Goal: Task Accomplishment & Management: Use online tool/utility

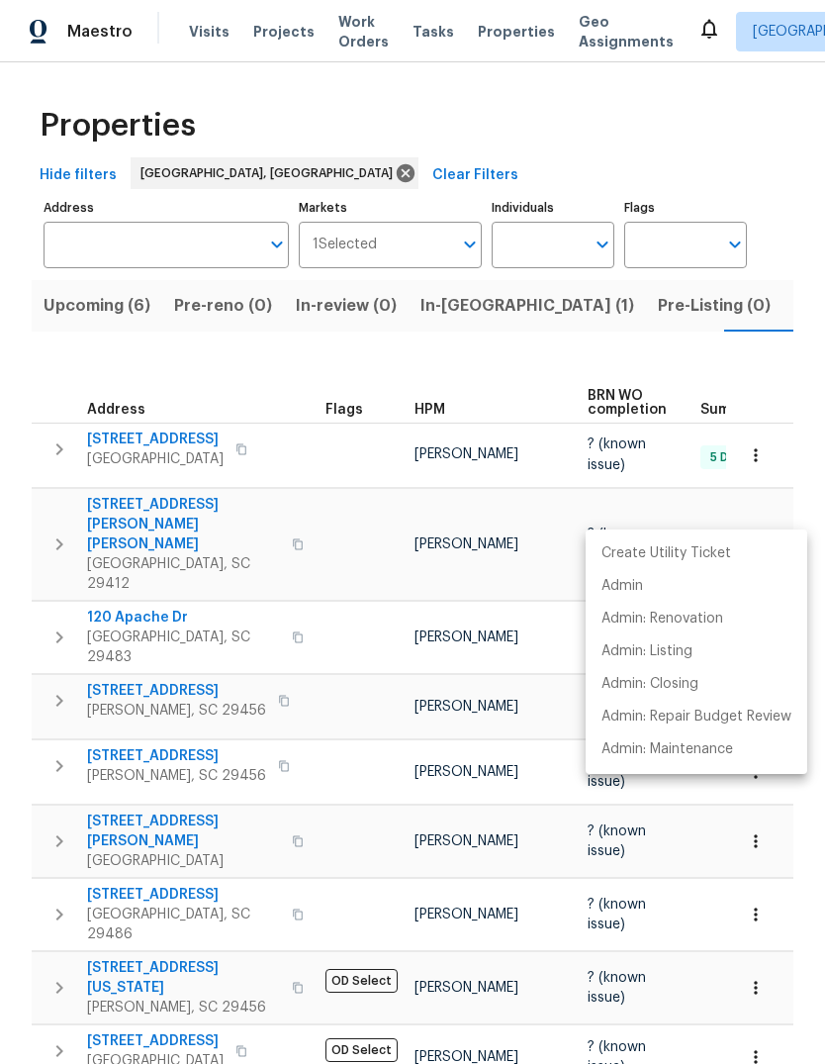
scroll to position [0, 35]
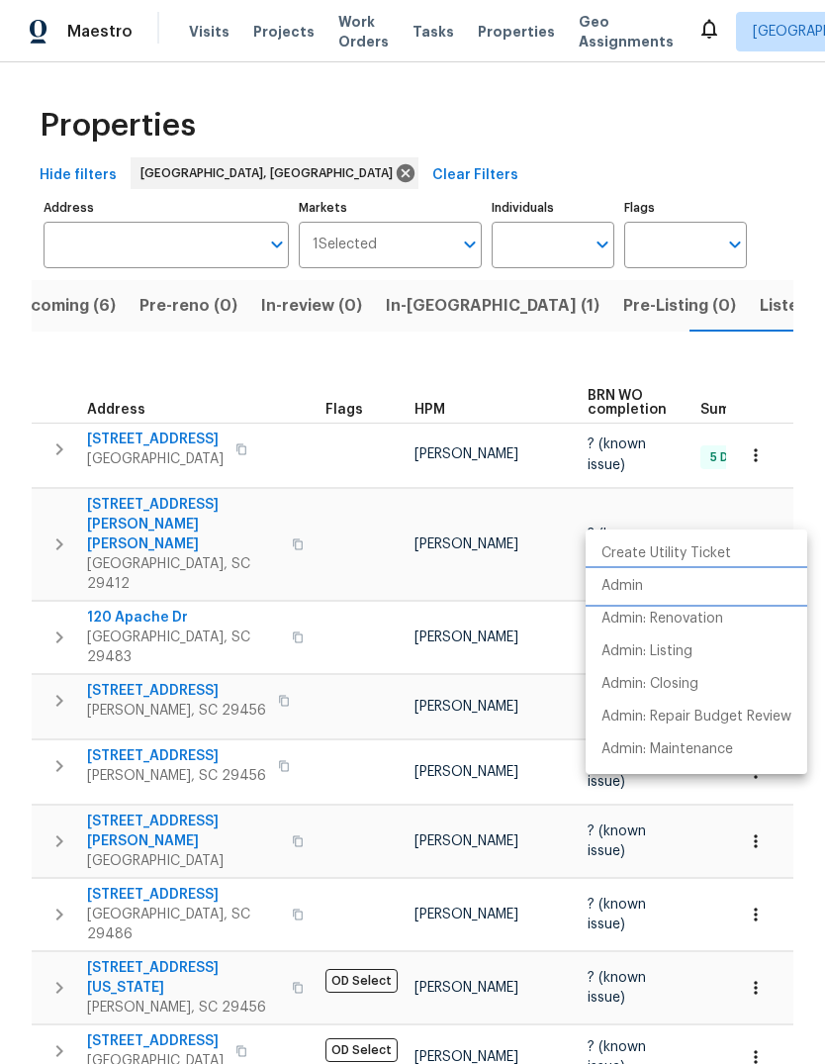
click at [675, 590] on li "Admin" at bounding box center [697, 586] width 222 height 33
click at [206, 34] on div at bounding box center [412, 532] width 825 height 1064
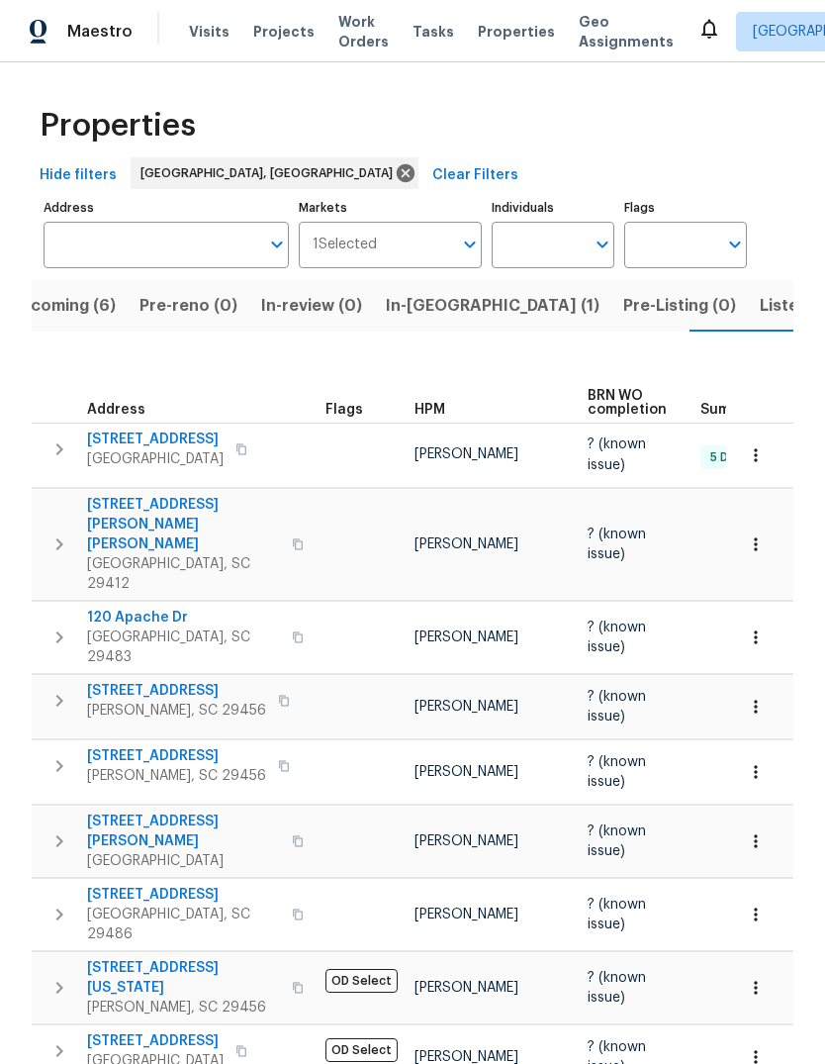
click at [218, 32] on span "Visits" at bounding box center [209, 32] width 41 height 20
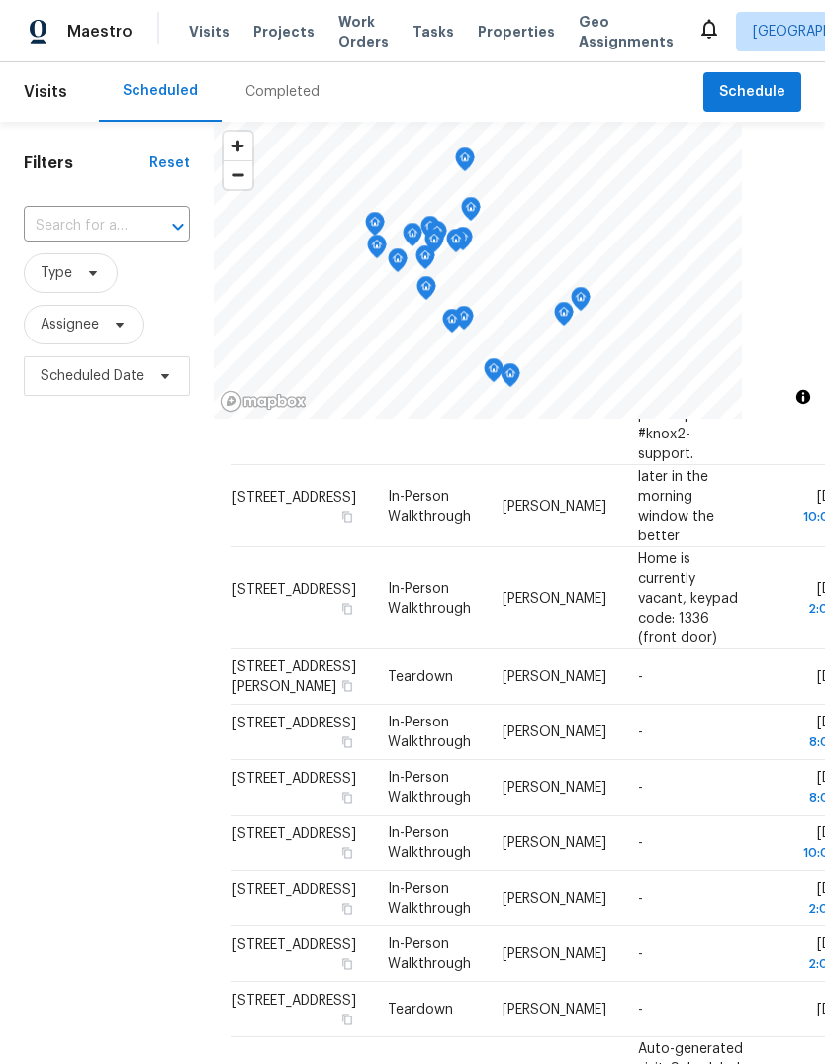
scroll to position [461, 6]
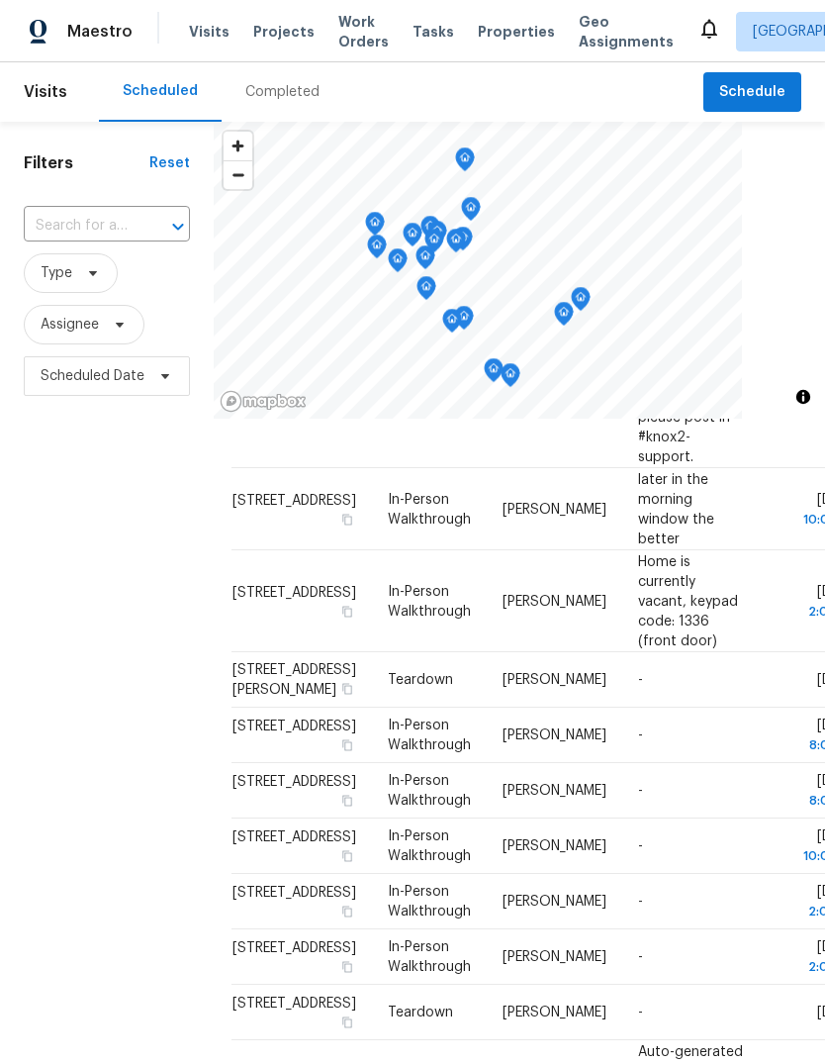
click at [691, 763] on td "-" at bounding box center [691, 790] width 137 height 55
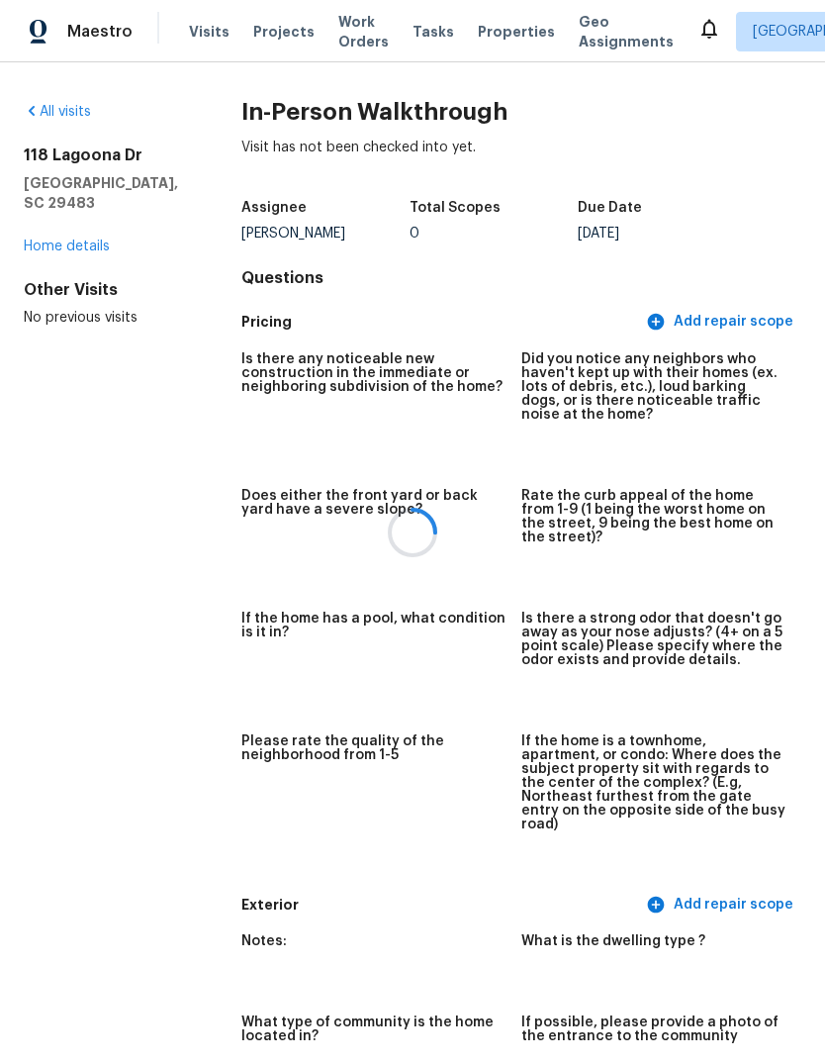
click at [220, 28] on div at bounding box center [412, 532] width 825 height 1064
click at [204, 23] on span "Visits" at bounding box center [209, 32] width 41 height 20
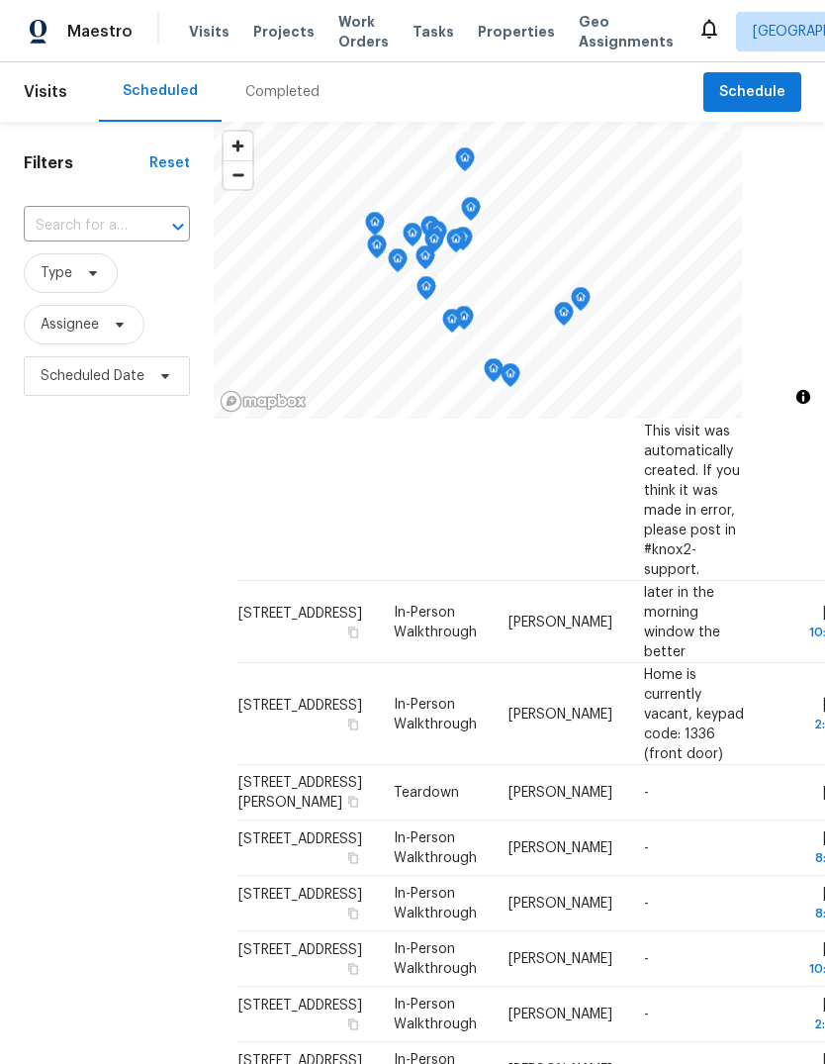
scroll to position [348, 0]
click at [282, 876] on td "[STREET_ADDRESS]" at bounding box center [308, 903] width 141 height 55
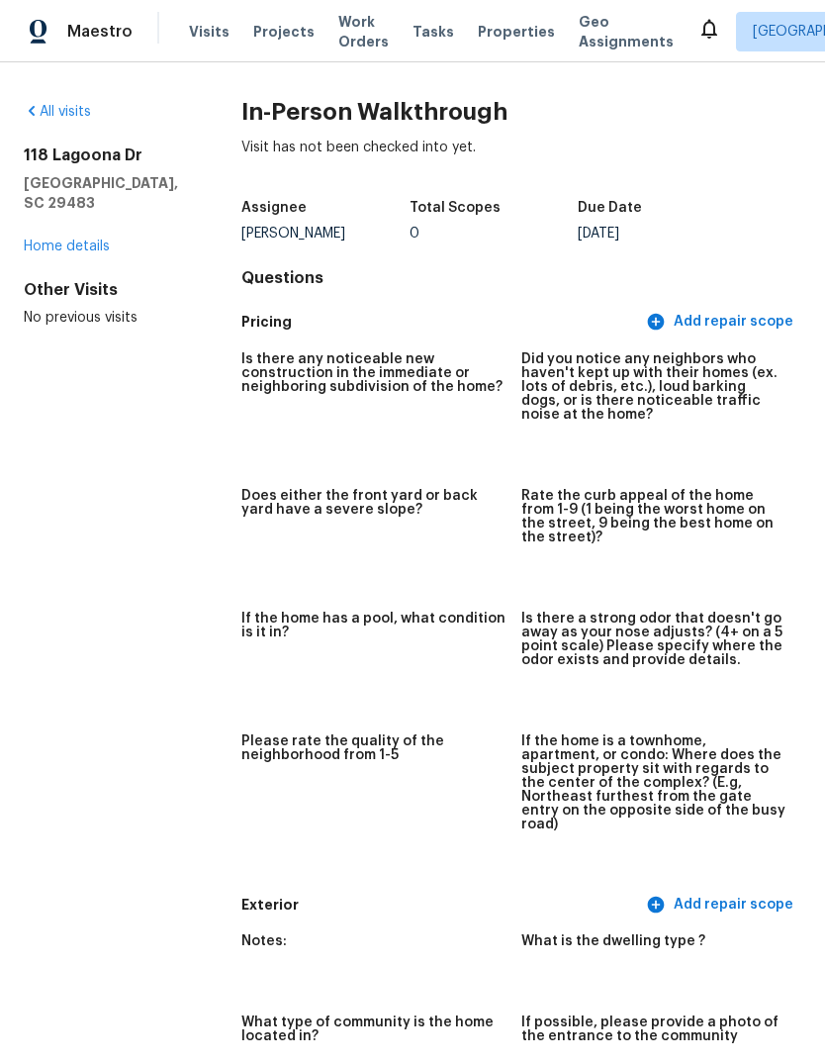
click at [81, 114] on link "All visits" at bounding box center [57, 112] width 67 height 14
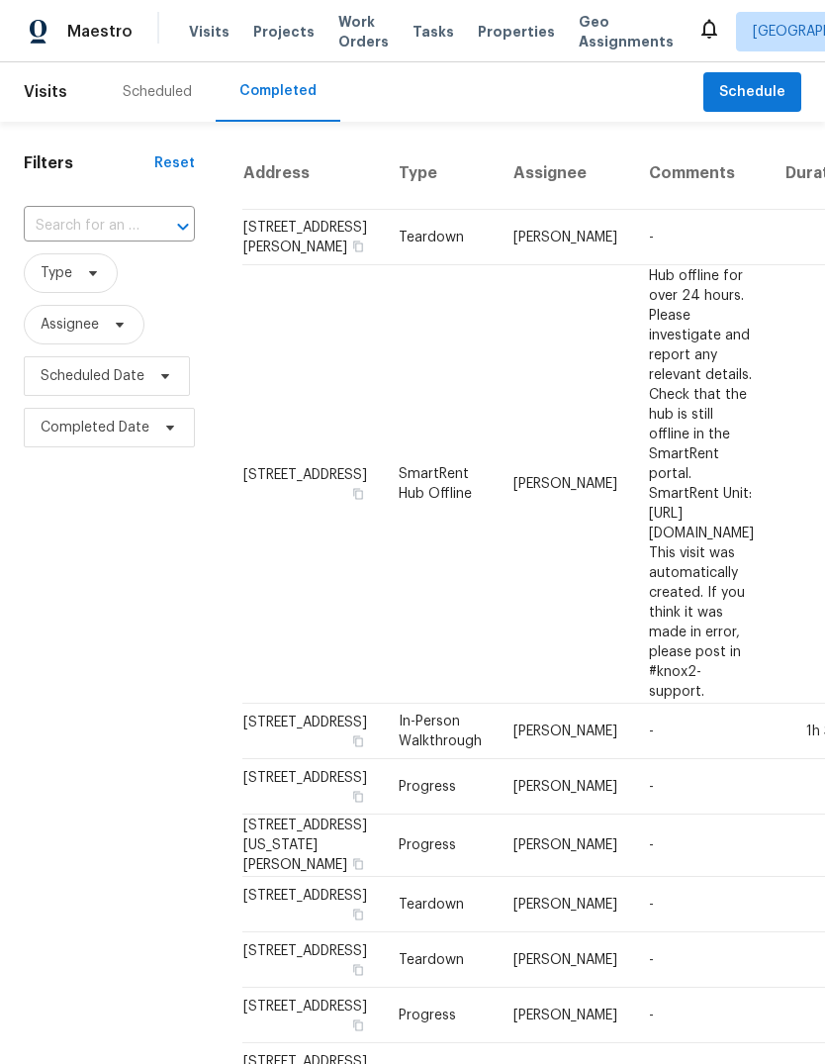
click at [161, 101] on div "Scheduled" at bounding box center [157, 92] width 69 height 20
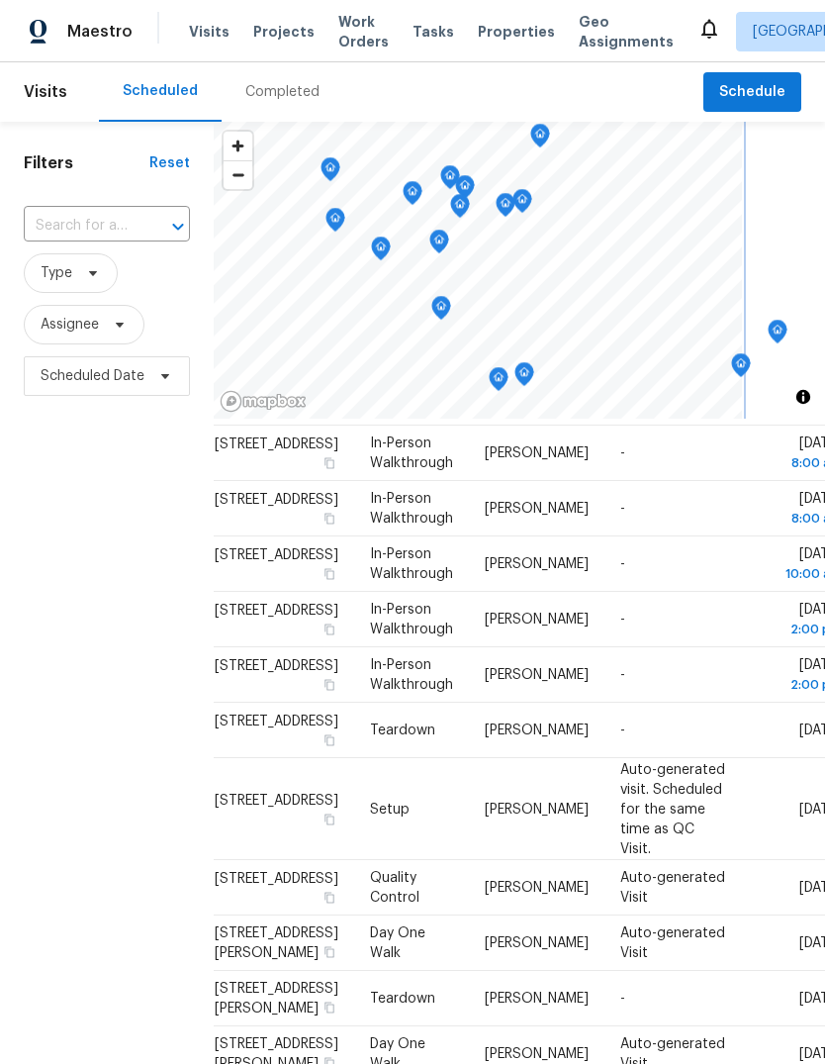
scroll to position [743, 25]
